Goal: Information Seeking & Learning: Learn about a topic

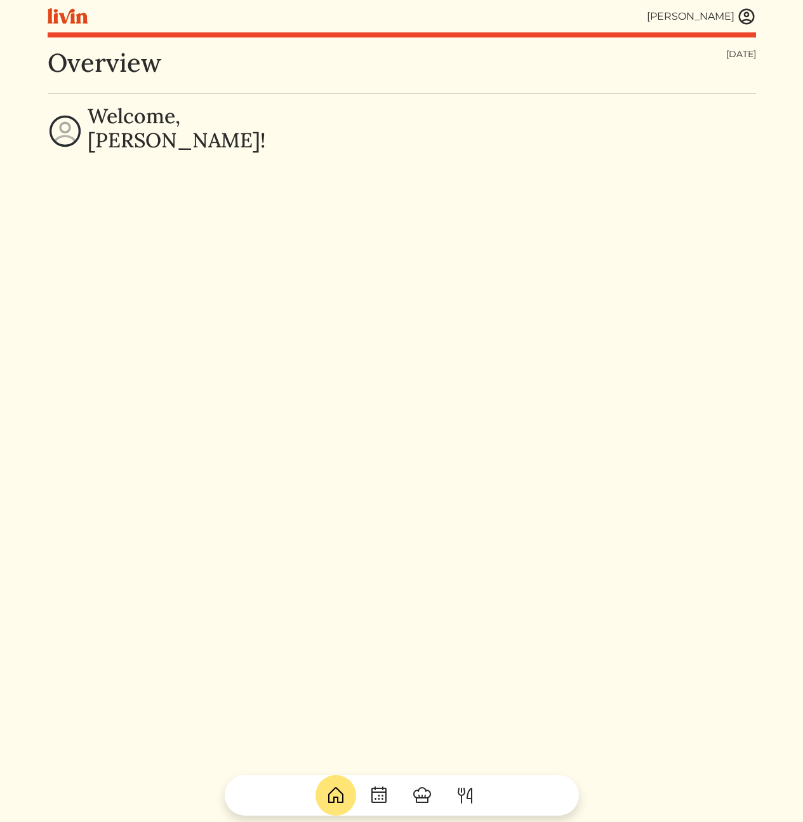
click at [745, 20] on img at bounding box center [746, 16] width 19 height 19
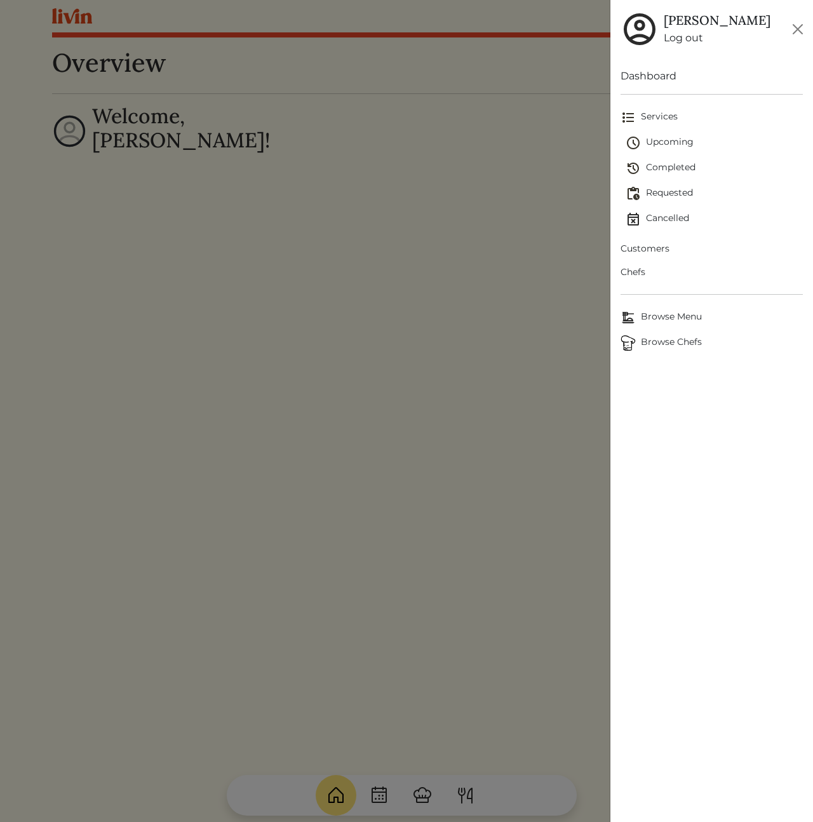
click at [657, 247] on span "Customers" at bounding box center [711, 248] width 182 height 13
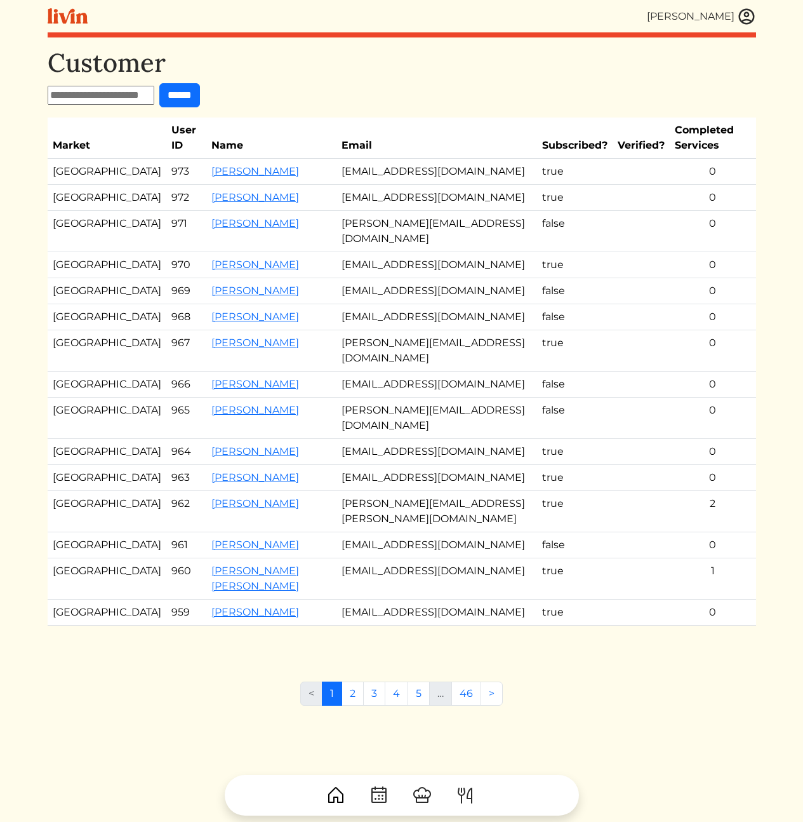
click at [370, 204] on td "[EMAIL_ADDRESS][DOMAIN_NAME]" at bounding box center [437, 198] width 201 height 26
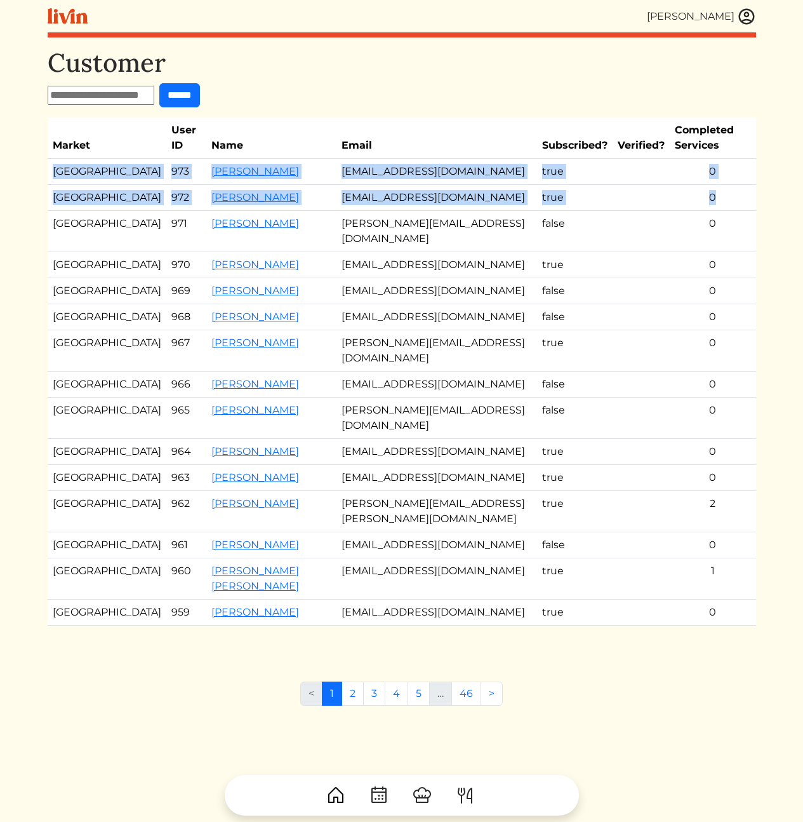
drag, startPoint x: 728, startPoint y: 198, endPoint x: 702, endPoint y: 149, distance: 55.1
click at [702, 149] on table "Market User ID Name Email Subscribed? Verified? Completed Services [GEOGRAPHIC_…" at bounding box center [402, 371] width 709 height 508
click at [702, 149] on th "Completed Services" at bounding box center [713, 137] width 86 height 41
drag, startPoint x: 702, startPoint y: 149, endPoint x: 707, endPoint y: 182, distance: 32.7
click at [707, 181] on table "Market User ID Name Email Subscribed? Verified? Completed Services [GEOGRAPHIC_…" at bounding box center [402, 371] width 709 height 508
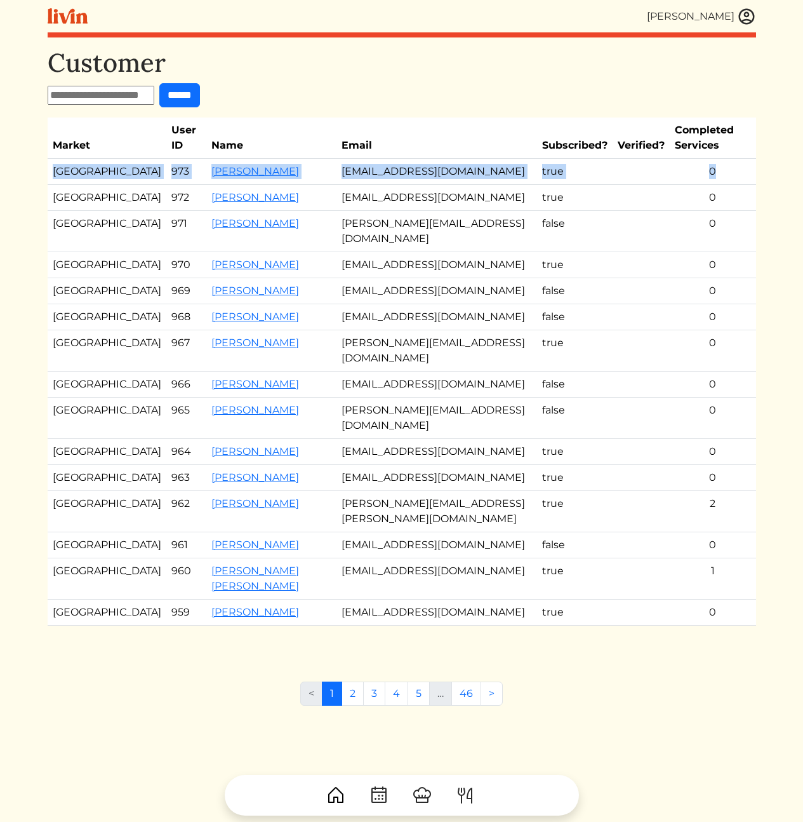
click at [707, 182] on td "0" at bounding box center [713, 172] width 86 height 26
click at [222, 170] on link "[PERSON_NAME]" at bounding box center [255, 171] width 88 height 12
click at [234, 199] on link "[PERSON_NAME]" at bounding box center [255, 197] width 88 height 12
click at [466, 118] on th "Email" at bounding box center [437, 137] width 201 height 41
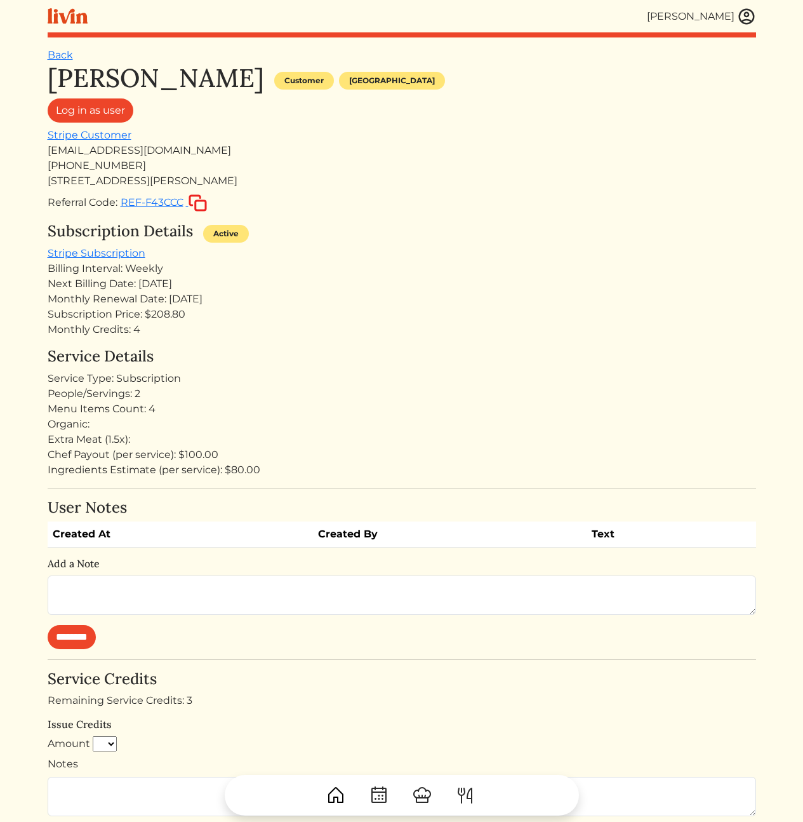
drag, startPoint x: 279, startPoint y: 355, endPoint x: 333, endPoint y: 374, distance: 57.8
click at [283, 358] on h4 "Service Details" at bounding box center [402, 356] width 709 height 18
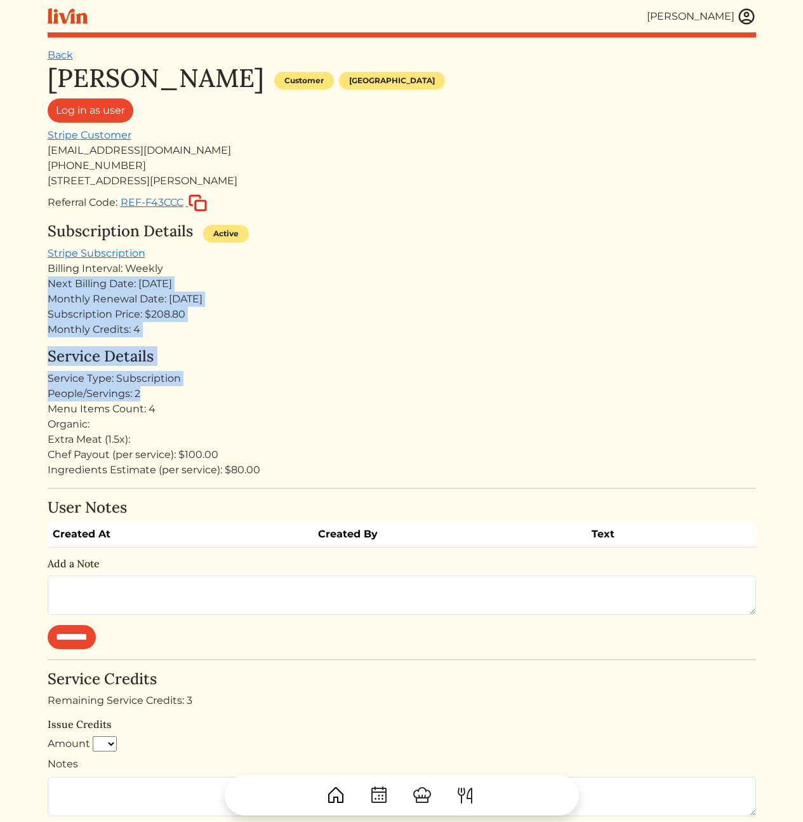
drag, startPoint x: 382, startPoint y: 383, endPoint x: 390, endPoint y: 270, distance: 113.3
click at [390, 271] on div "[PERSON_NAME] Customer [GEOGRAPHIC_DATA] Log in as user Stripe Customer [EMAIL_…" at bounding box center [402, 574] width 709 height 1023
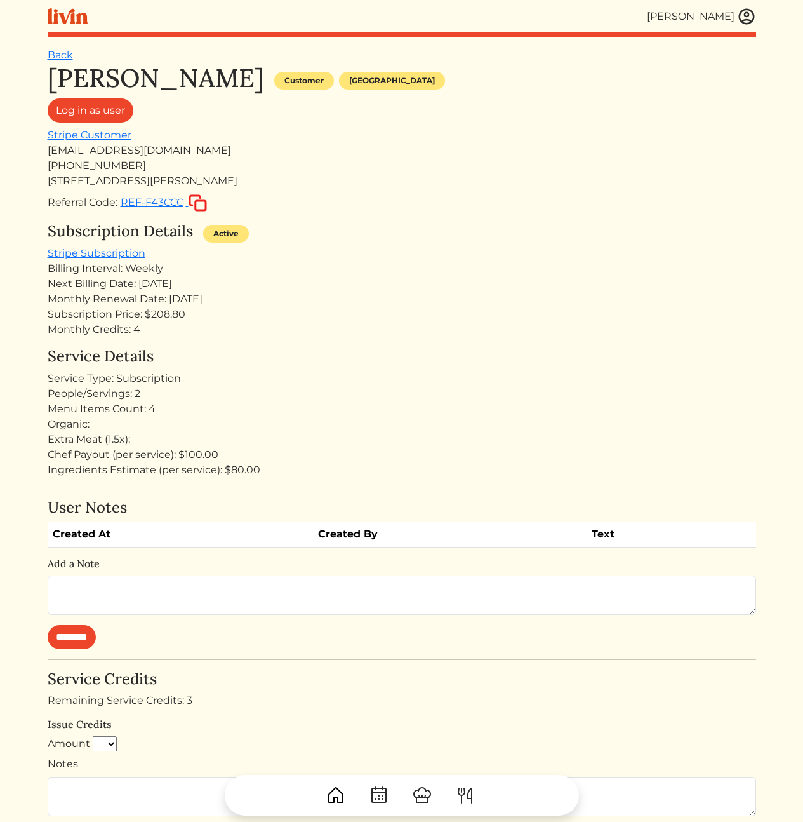
click at [387, 267] on div "Billing Interval: Weekly" at bounding box center [402, 268] width 709 height 15
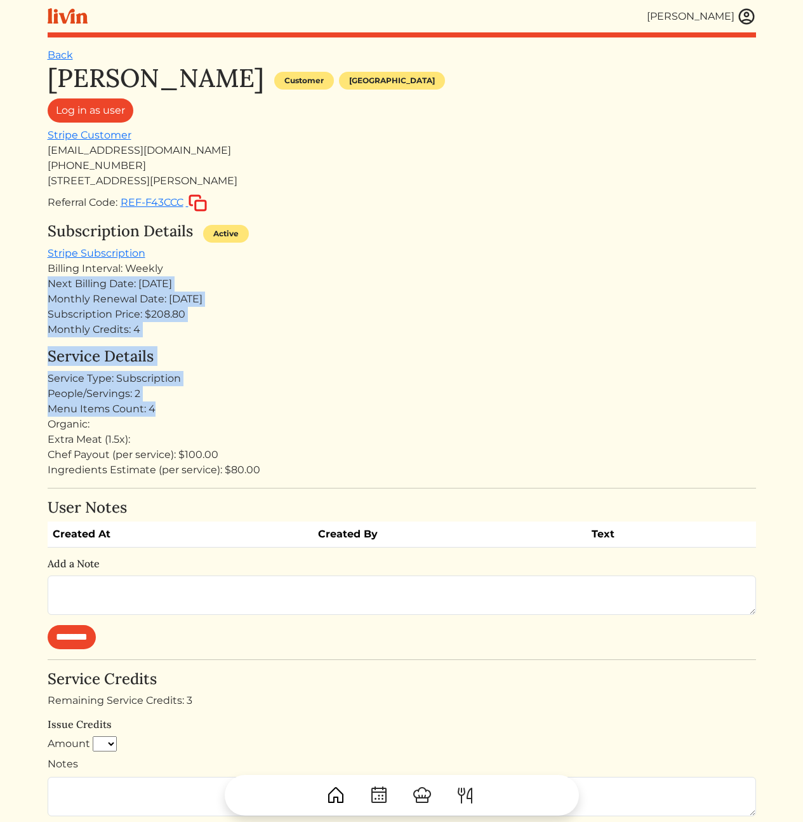
drag, startPoint x: 382, startPoint y: 270, endPoint x: 405, endPoint y: 463, distance: 194.4
click at [387, 447] on div "[PERSON_NAME] Customer [GEOGRAPHIC_DATA] Log in as user Stripe Customer [EMAIL_…" at bounding box center [402, 574] width 709 height 1023
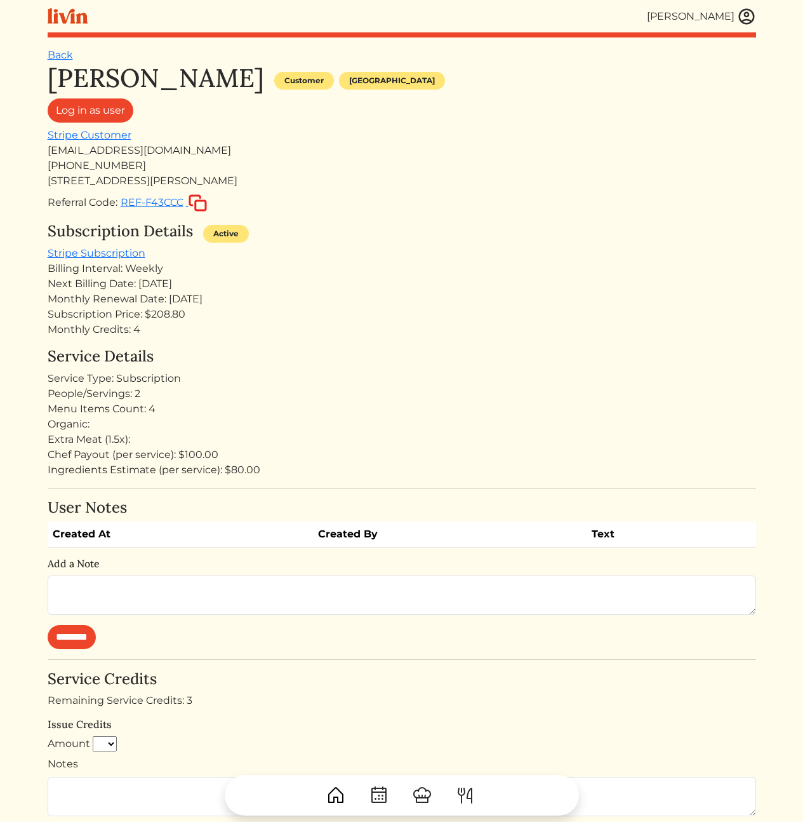
click at [408, 463] on div "Ingredients Estimate (per service): $80.00" at bounding box center [402, 469] width 709 height 15
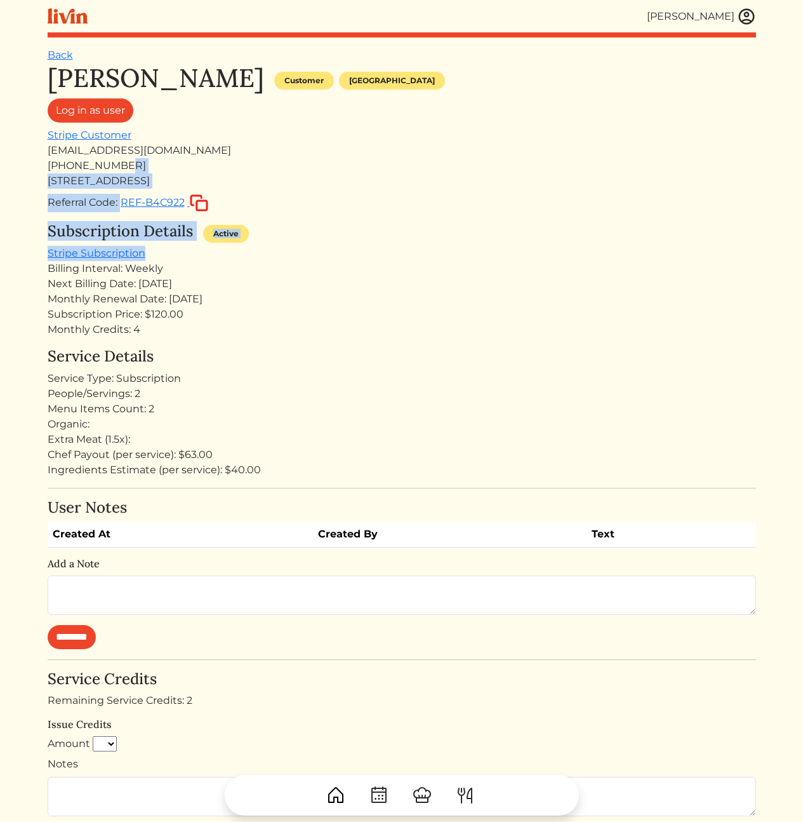
drag, startPoint x: 391, startPoint y: 164, endPoint x: 424, endPoint y: 270, distance: 111.7
click at [422, 267] on div "Marietta Rodriguez Customer Atlanta Log in as user Stripe Customer mcnoventa200…" at bounding box center [402, 588] width 709 height 1050
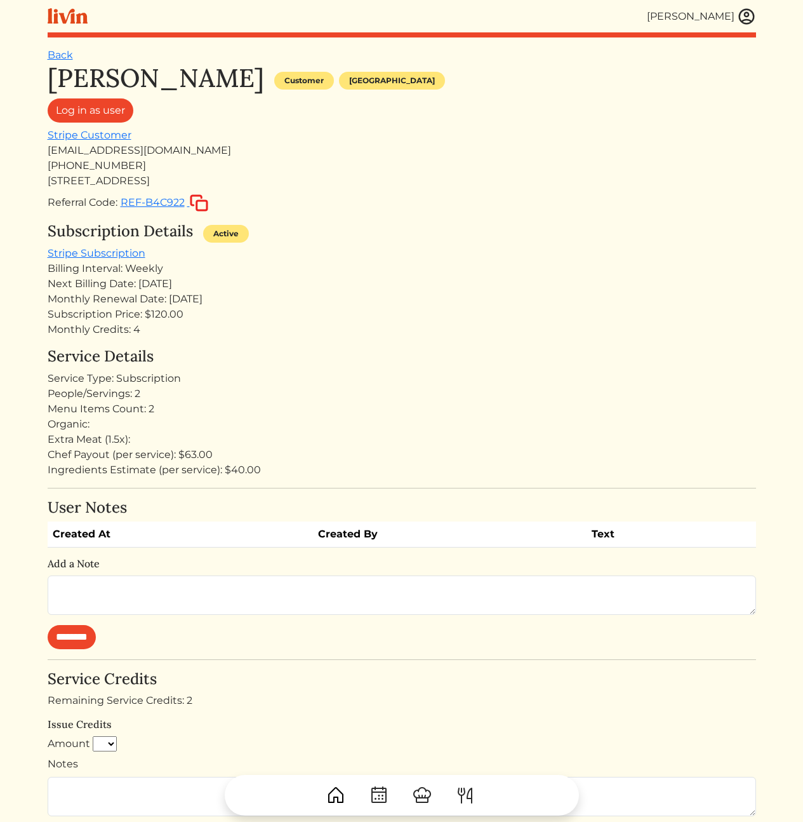
click at [427, 283] on div "Next Billing Date: Sep 17, 2025" at bounding box center [402, 283] width 709 height 15
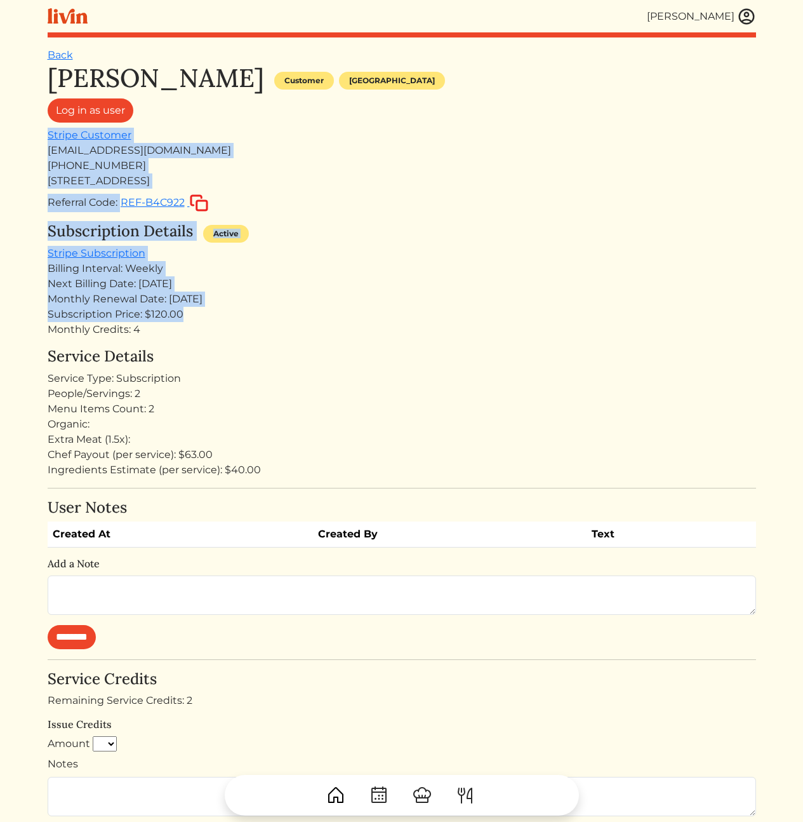
drag, startPoint x: 441, startPoint y: 316, endPoint x: 441, endPoint y: 121, distance: 194.9
click at [441, 121] on div "Marietta Rodriguez Customer Atlanta Log in as user Stripe Customer mcnoventa200…" at bounding box center [402, 588] width 709 height 1050
drag, startPoint x: 430, startPoint y: 131, endPoint x: 440, endPoint y: 374, distance: 243.4
click at [435, 365] on div "Marietta Rodriguez Customer Atlanta Log in as user Stripe Customer mcnoventa200…" at bounding box center [402, 588] width 709 height 1050
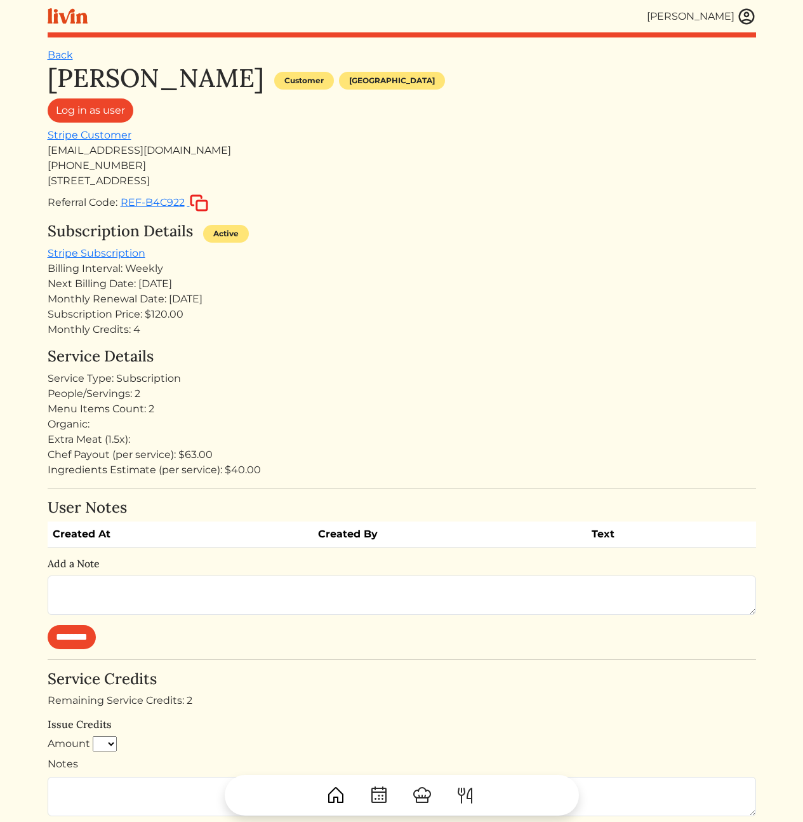
click at [446, 377] on div "Service Type: Subscription" at bounding box center [402, 378] width 709 height 15
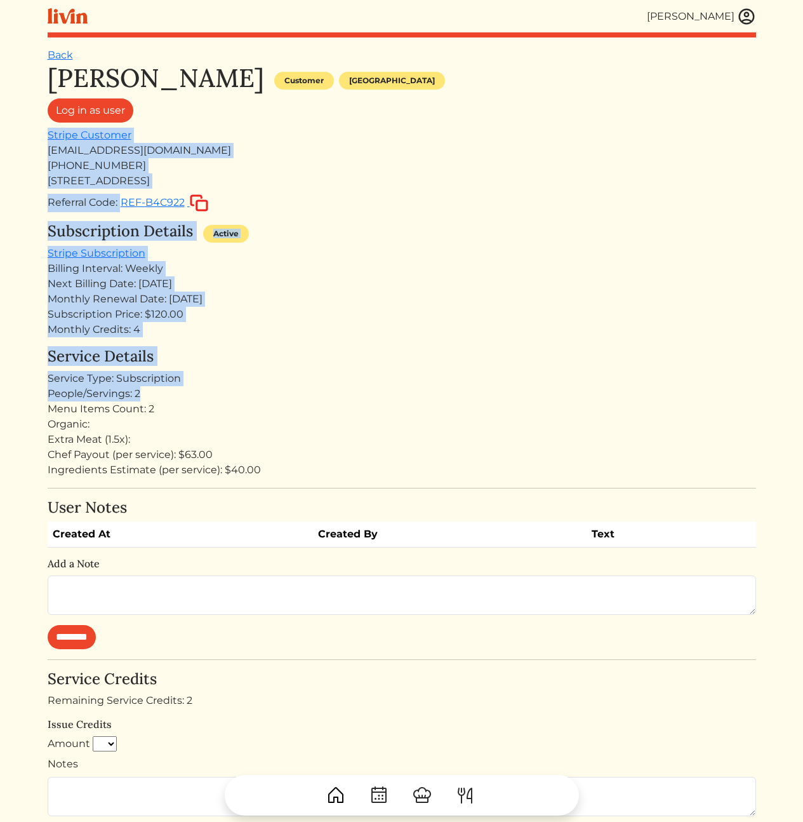
drag, startPoint x: 565, startPoint y: 389, endPoint x: 484, endPoint y: 117, distance: 284.2
click at [484, 117] on div "Marietta Rodriguez Customer Atlanta Log in as user Stripe Customer mcnoventa200…" at bounding box center [402, 588] width 709 height 1050
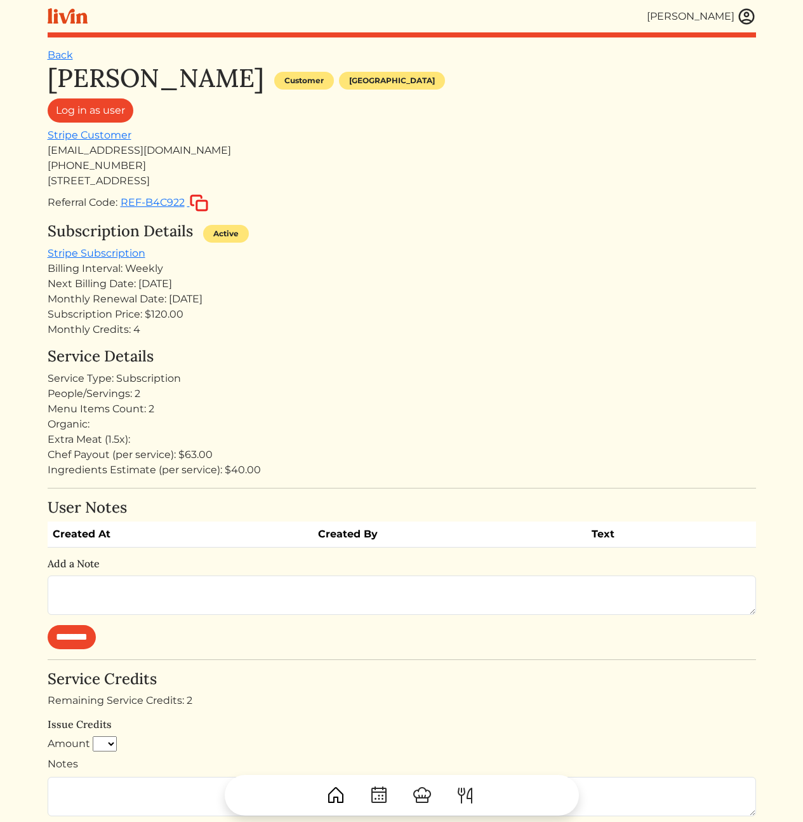
click at [484, 117] on div "Log in as user" at bounding box center [402, 112] width 709 height 29
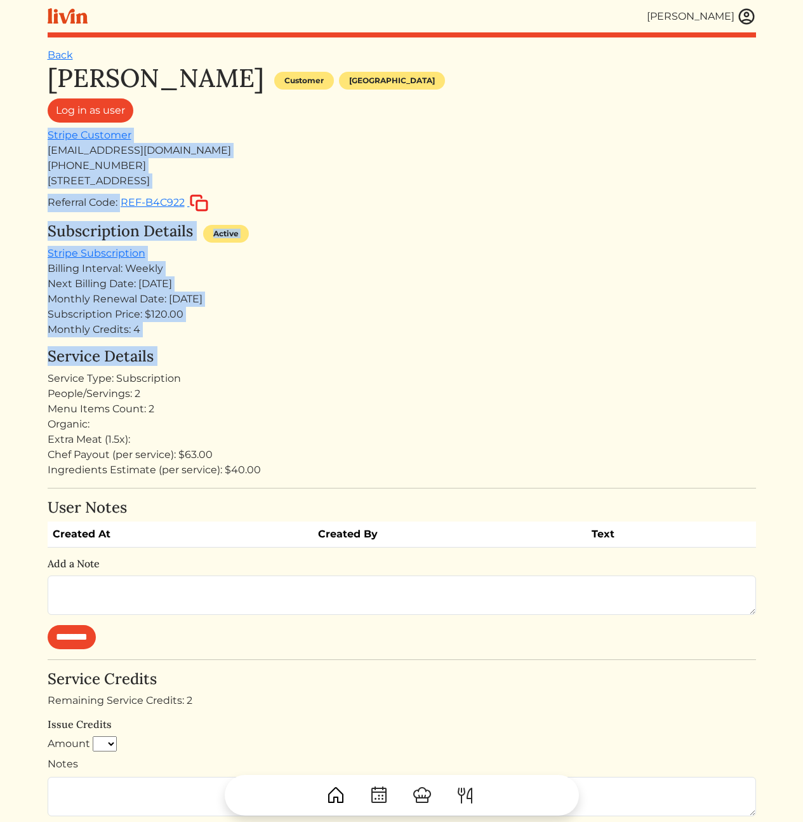
drag, startPoint x: 484, startPoint y: 117, endPoint x: 437, endPoint y: 370, distance: 257.0
click at [437, 363] on div "Marietta Rodriguez Customer Atlanta Log in as user Stripe Customer mcnoventa200…" at bounding box center [402, 588] width 709 height 1050
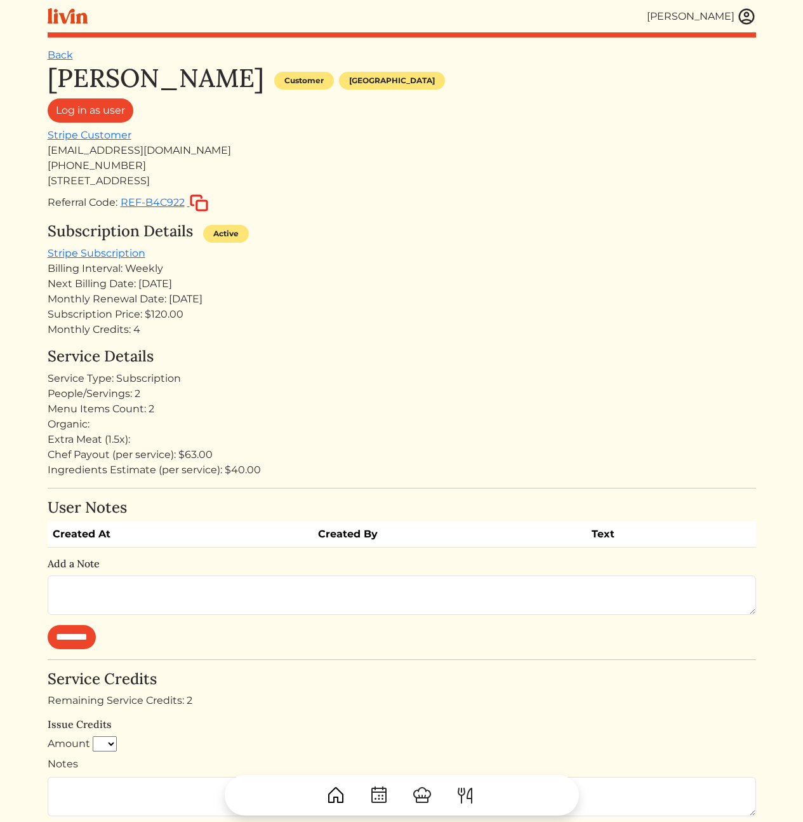
click at [437, 371] on div "Service Type: Subscription" at bounding box center [402, 378] width 709 height 15
